Goal: Task Accomplishment & Management: Manage account settings

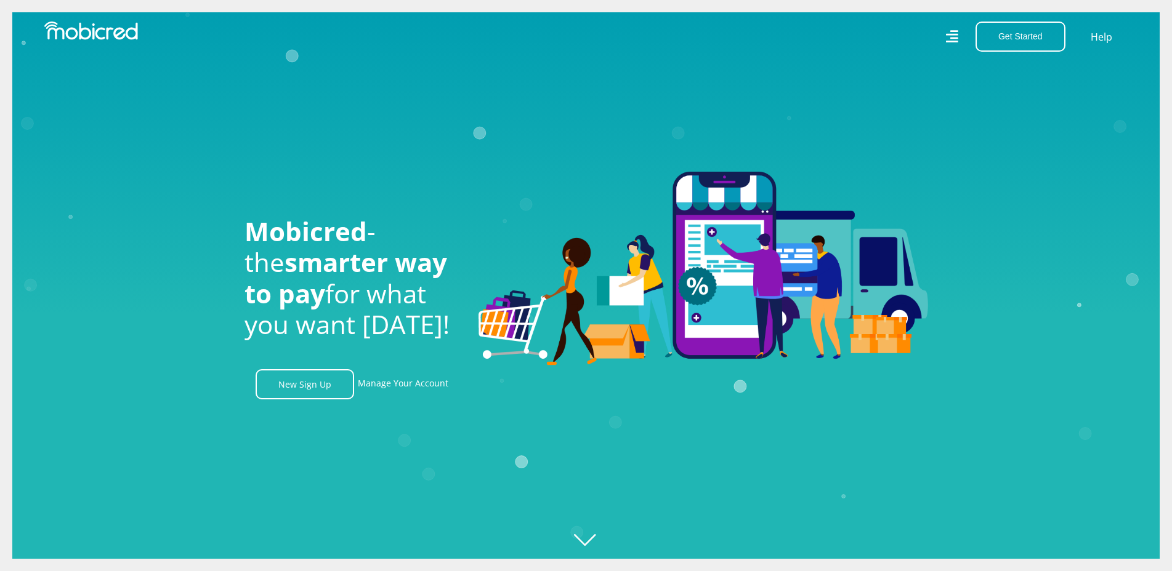
scroll to position [0, 878]
click at [402, 388] on link "Manage Your Account" at bounding box center [403, 384] width 91 height 30
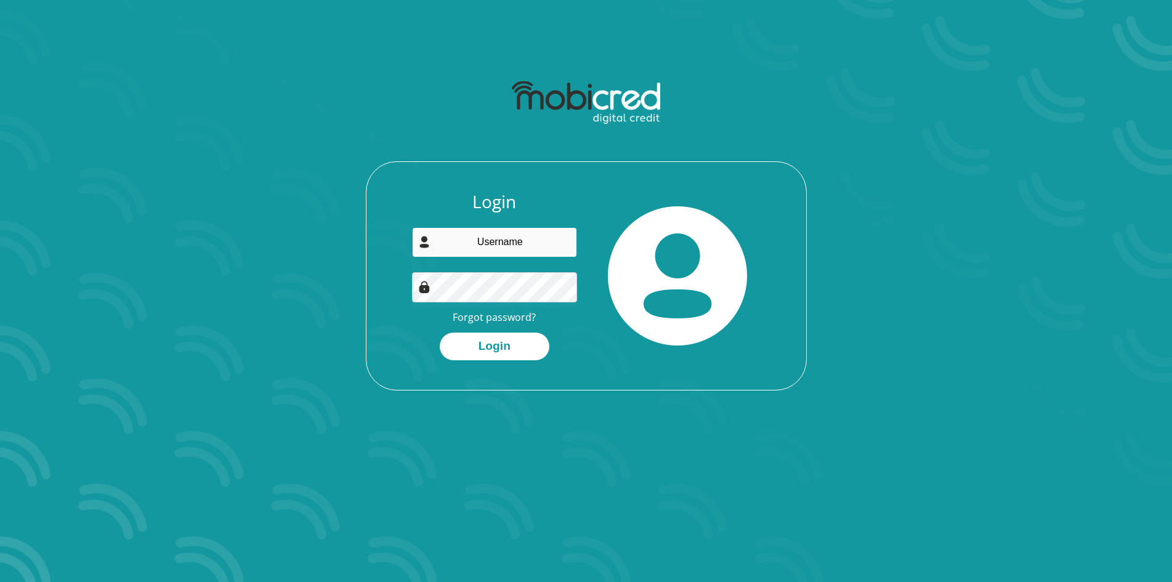
click at [503, 243] on input "email" at bounding box center [494, 242] width 165 height 30
type input "mmatselengl@gmail.com"
click at [493, 320] on link "Forgot password?" at bounding box center [494, 317] width 83 height 14
click at [440, 333] on button "Login" at bounding box center [495, 347] width 110 height 28
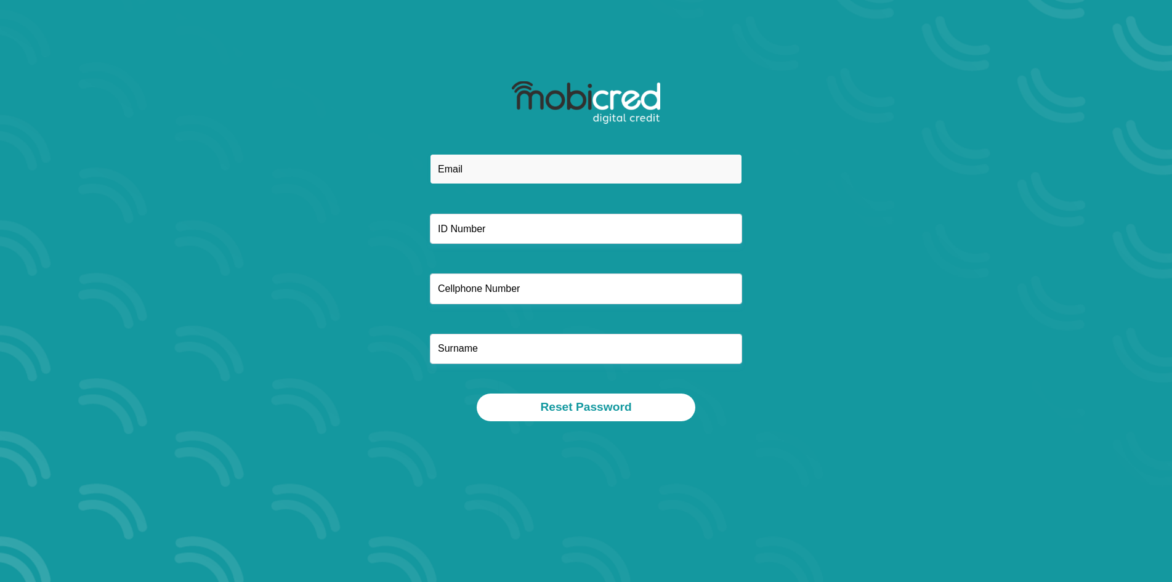
click at [499, 165] on input "email" at bounding box center [586, 169] width 312 height 30
type input "[EMAIL_ADDRESS][DOMAIN_NAME]"
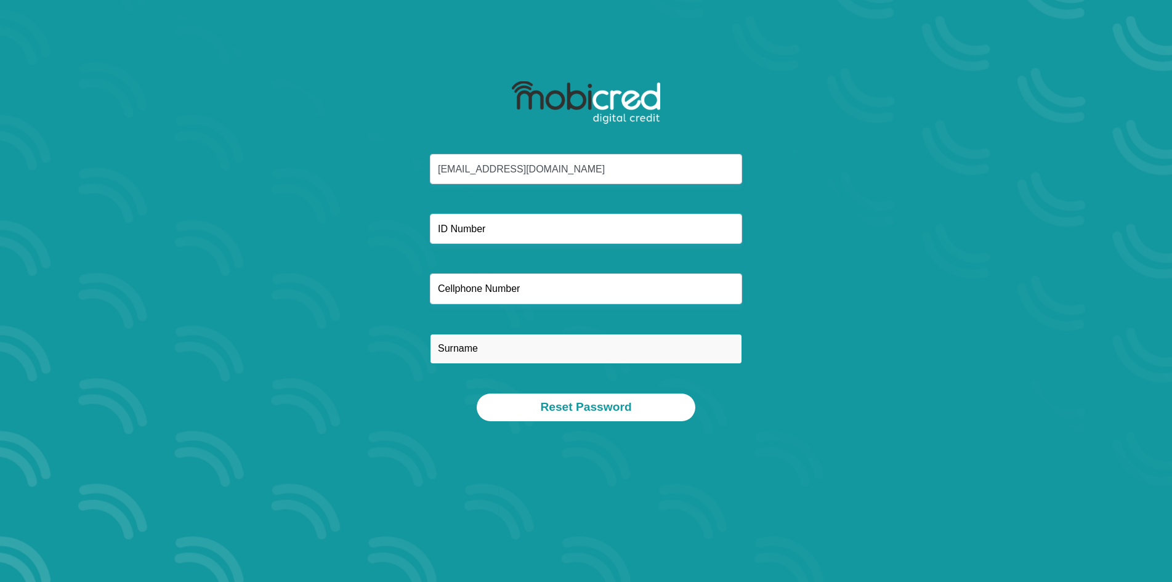
type input "LEDWABA"
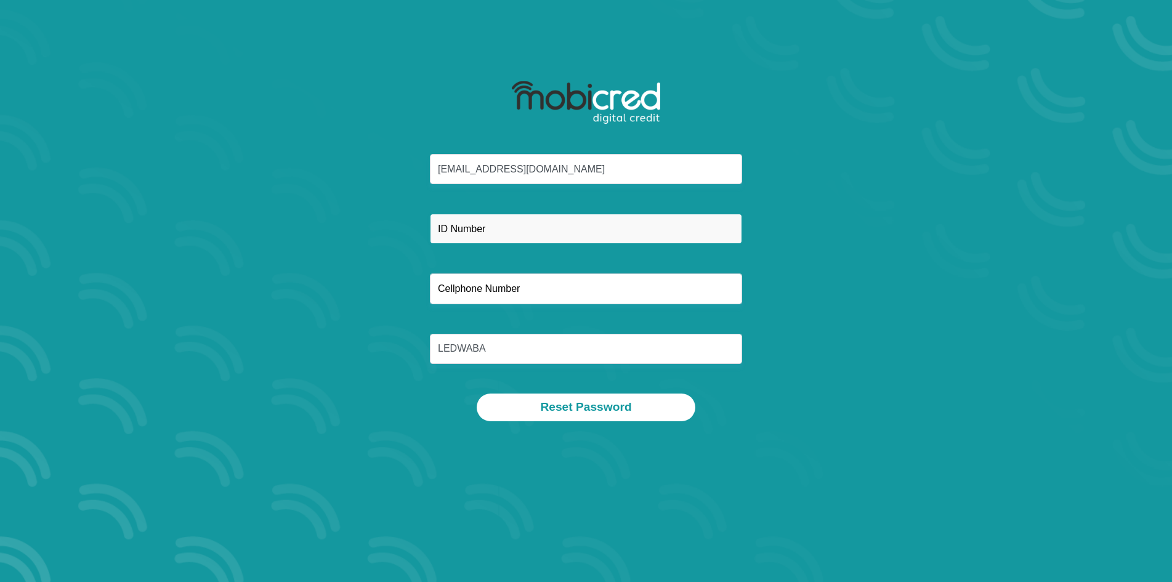
click at [503, 230] on input "text" at bounding box center [586, 229] width 312 height 30
type input "7902010313088"
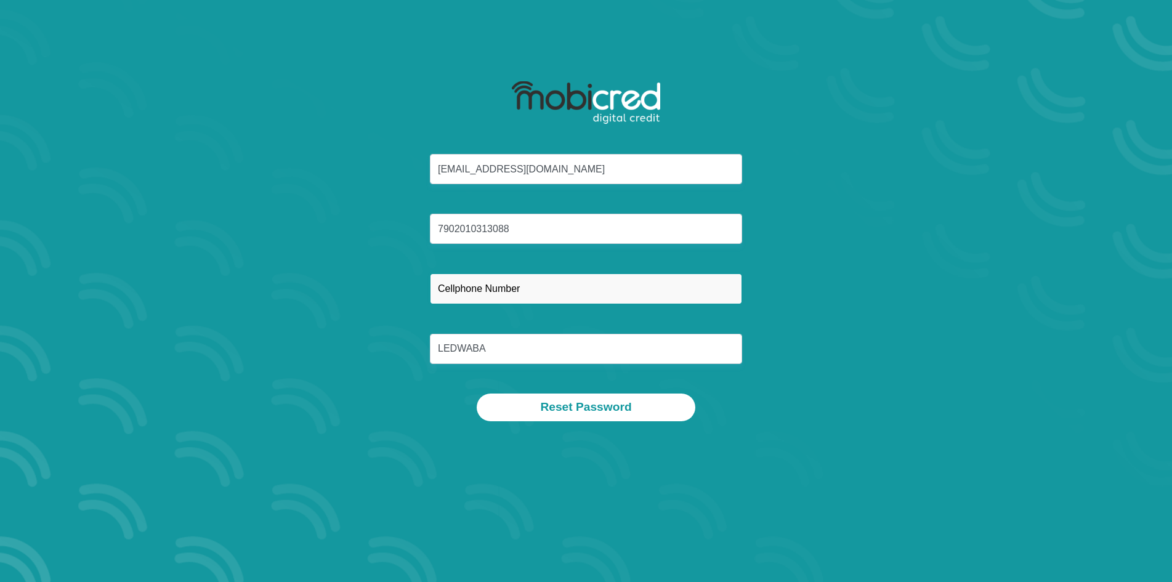
click at [497, 285] on input "text" at bounding box center [586, 288] width 312 height 30
type input "0833899807"
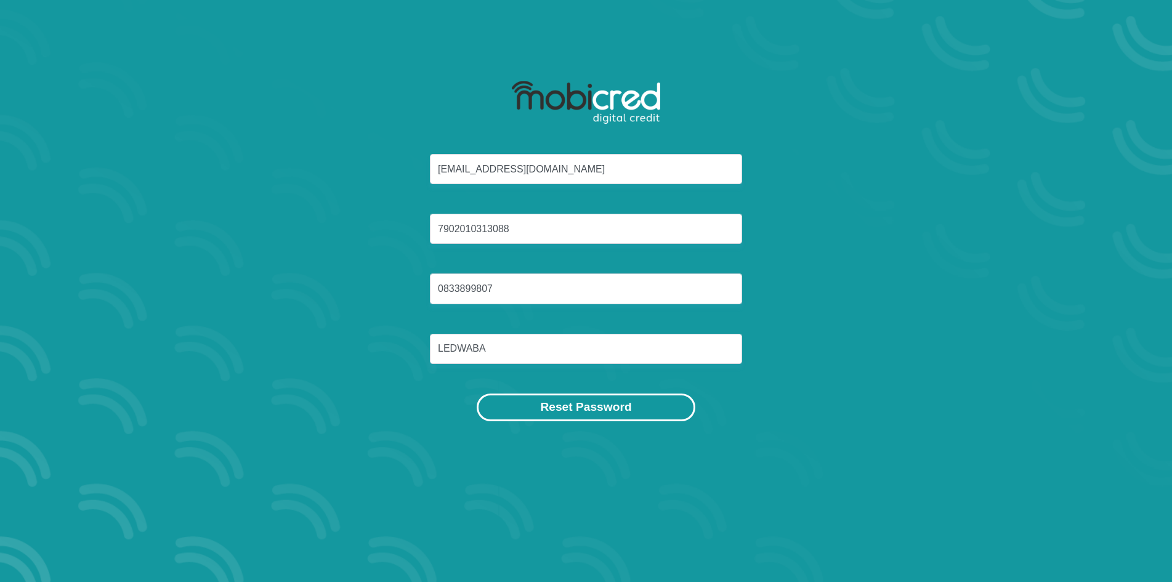
click at [570, 408] on button "Reset Password" at bounding box center [586, 408] width 218 height 28
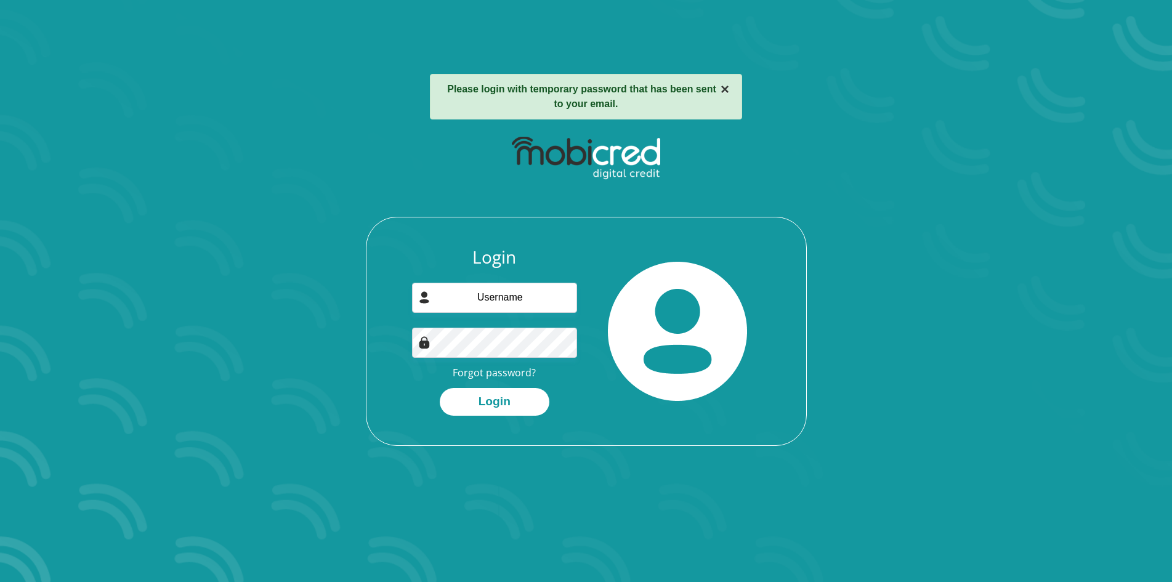
click at [729, 93] on button "×" at bounding box center [725, 89] width 9 height 15
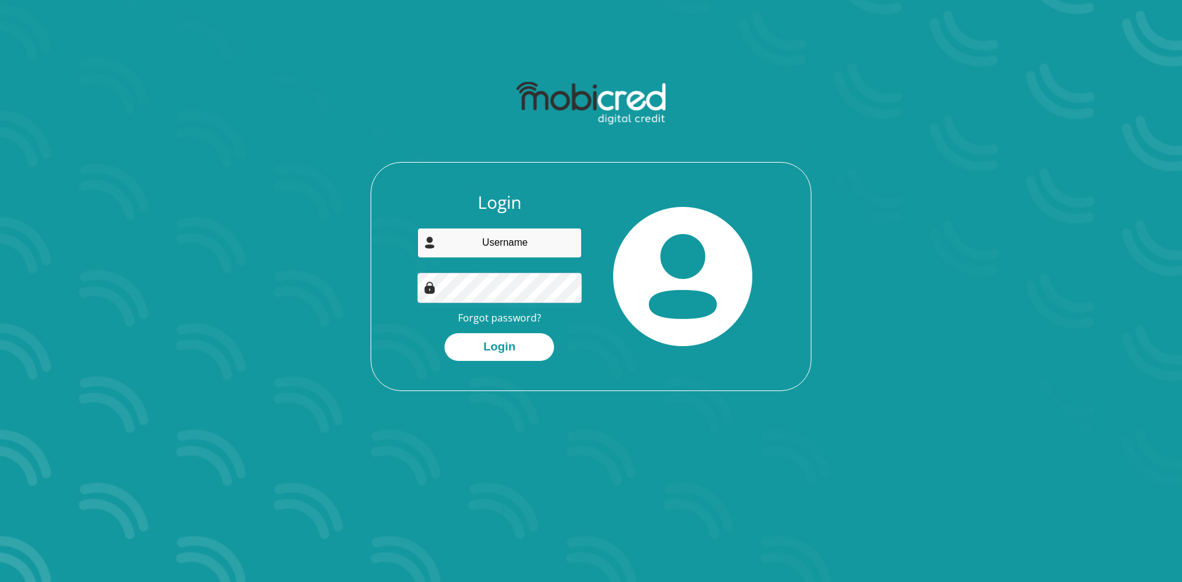
click at [513, 235] on input "email" at bounding box center [500, 243] width 165 height 30
type input "mmatselengl@gmail.com"
click at [509, 348] on button "Login" at bounding box center [500, 347] width 110 height 28
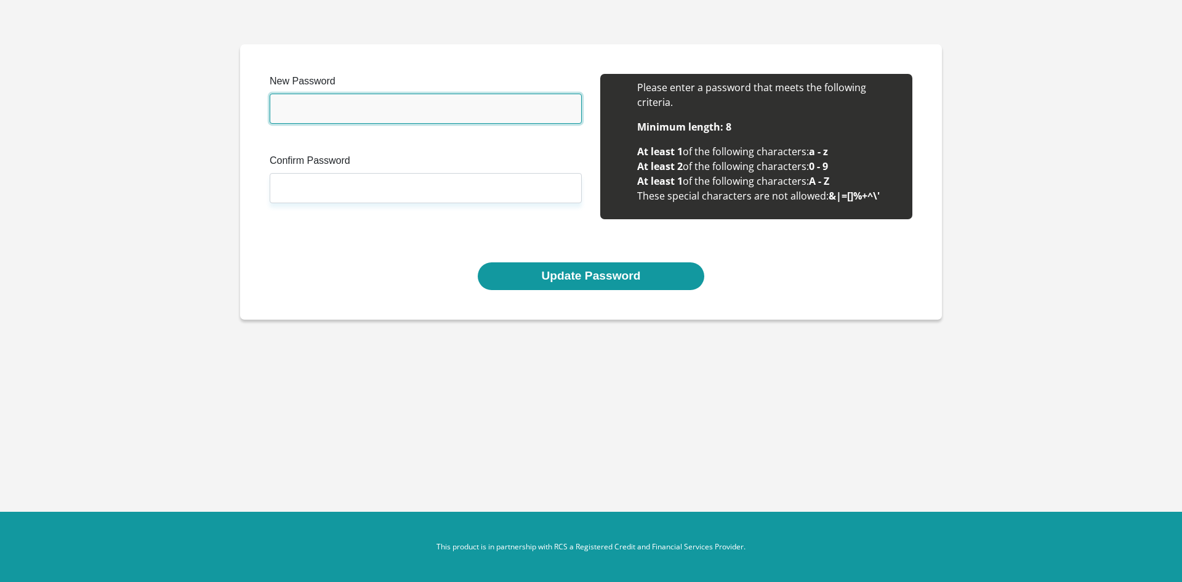
click at [341, 116] on input "New Password" at bounding box center [426, 109] width 312 height 30
type input "KhumoKgosi@2025"
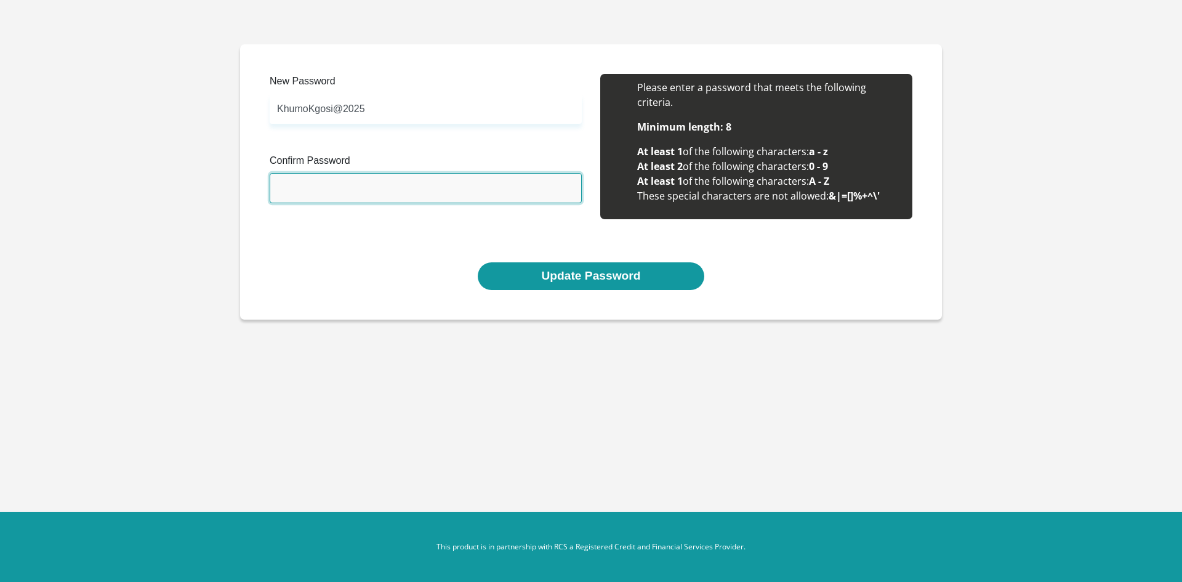
click at [339, 182] on input "Confirm Password" at bounding box center [426, 188] width 312 height 30
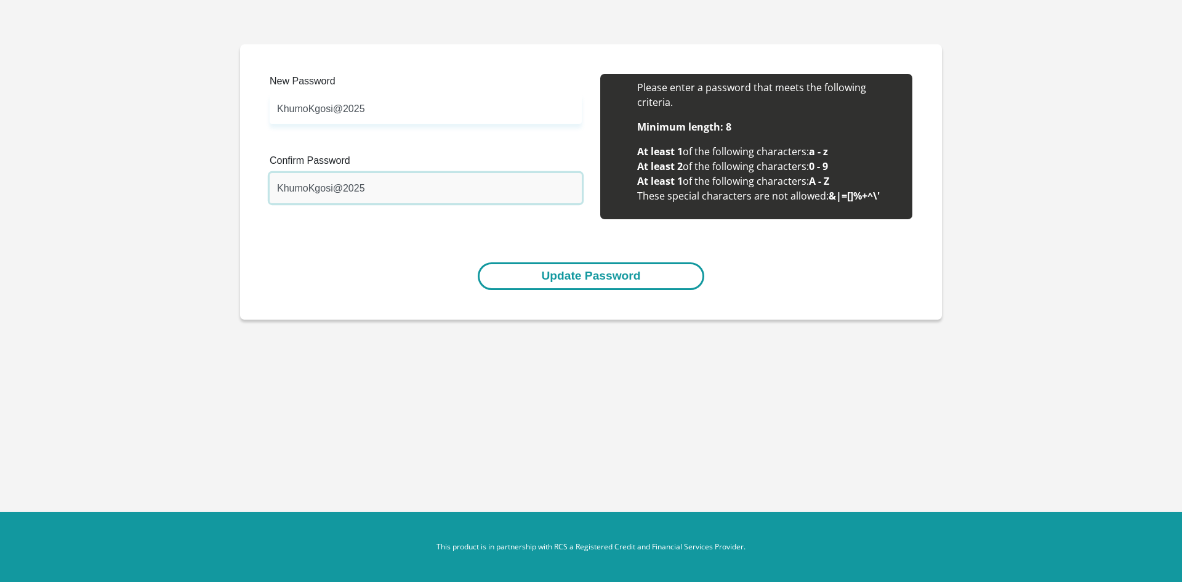
type input "KhumoKgosi@2025"
click at [601, 277] on button "Update Password" at bounding box center [591, 276] width 226 height 28
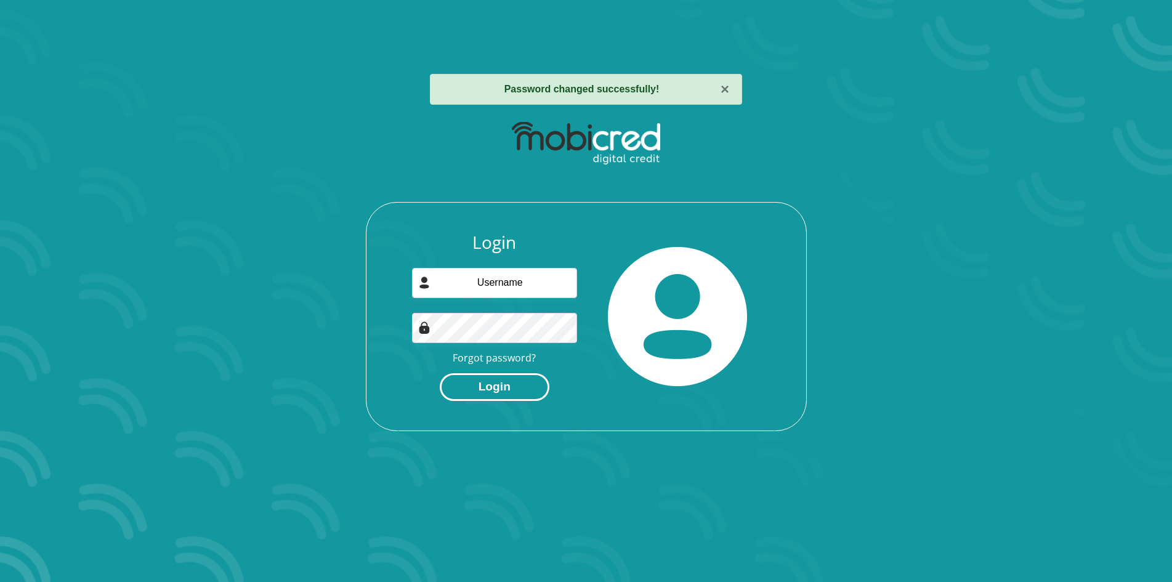
click at [482, 387] on button "Login" at bounding box center [495, 387] width 110 height 28
click at [478, 273] on input "email" at bounding box center [494, 283] width 165 height 30
click at [485, 285] on input "email" at bounding box center [494, 283] width 165 height 30
click at [467, 279] on input "email" at bounding box center [494, 283] width 165 height 30
type input "mmatselengl@gmail.com"
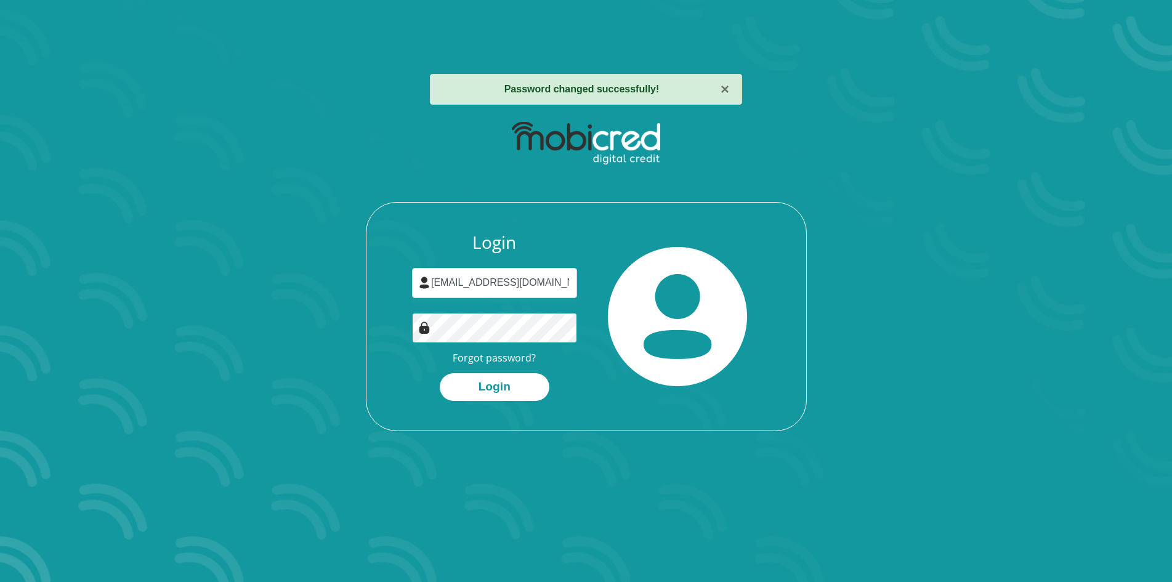
click at [290, 297] on div "Login mmatselengl@gmail.com Forgot password? Login" at bounding box center [586, 273] width 661 height 317
click at [528, 397] on button "Login" at bounding box center [495, 387] width 110 height 28
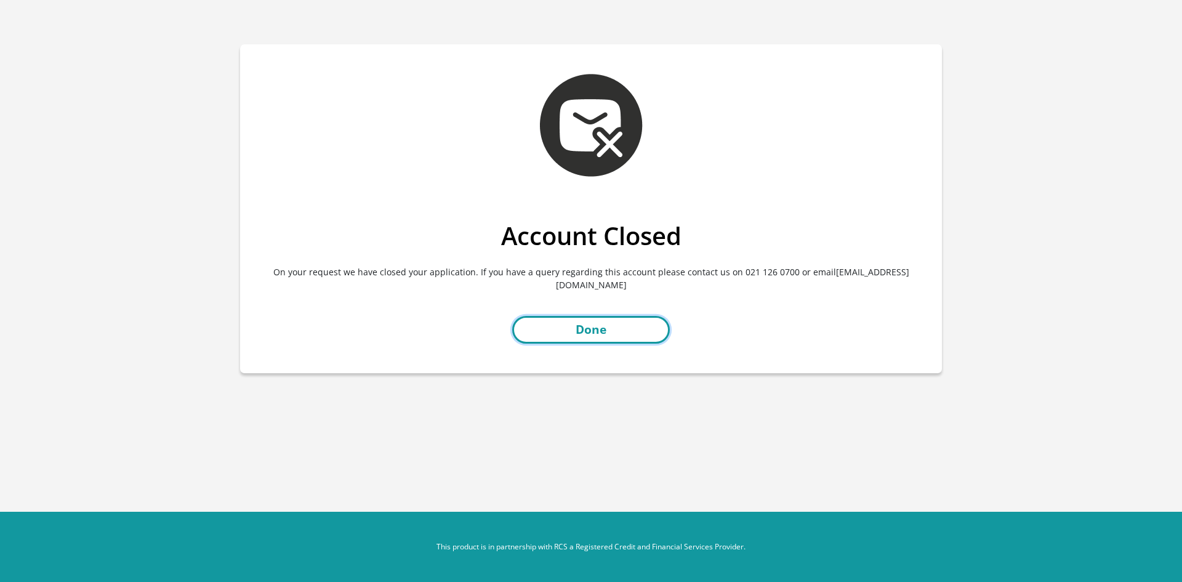
click at [644, 316] on link "Done" at bounding box center [591, 330] width 158 height 28
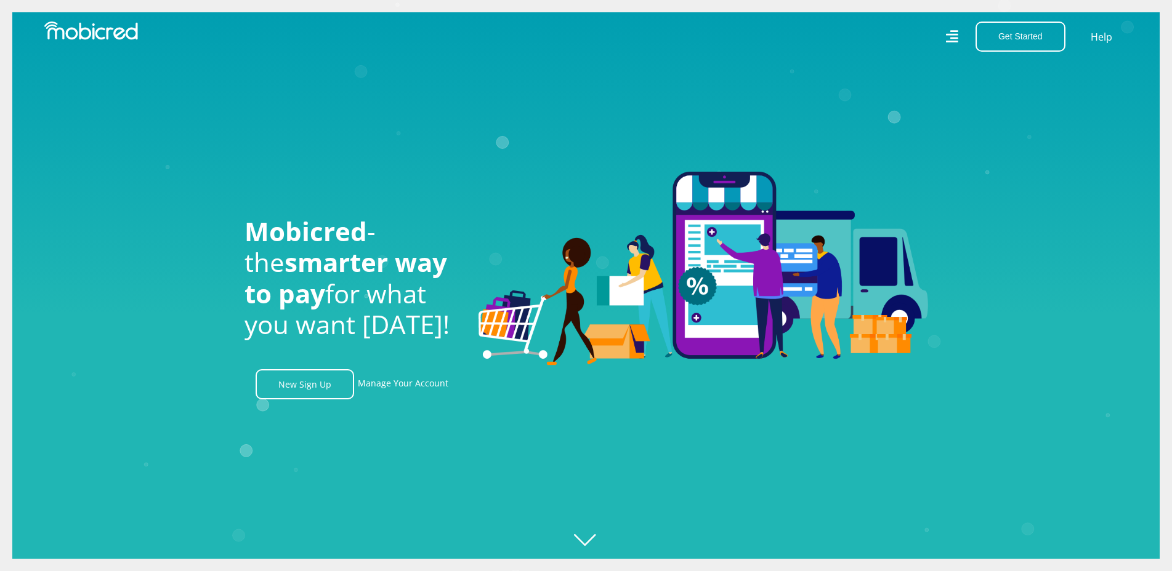
scroll to position [0, 878]
click at [334, 388] on link "New Sign Up" at bounding box center [305, 384] width 99 height 30
